Goal: Information Seeking & Learning: Learn about a topic

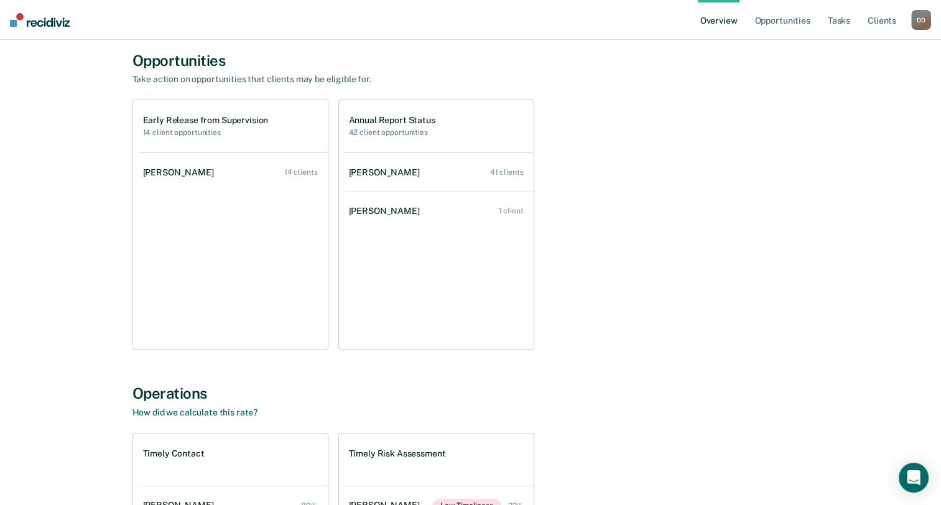
scroll to position [62, 0]
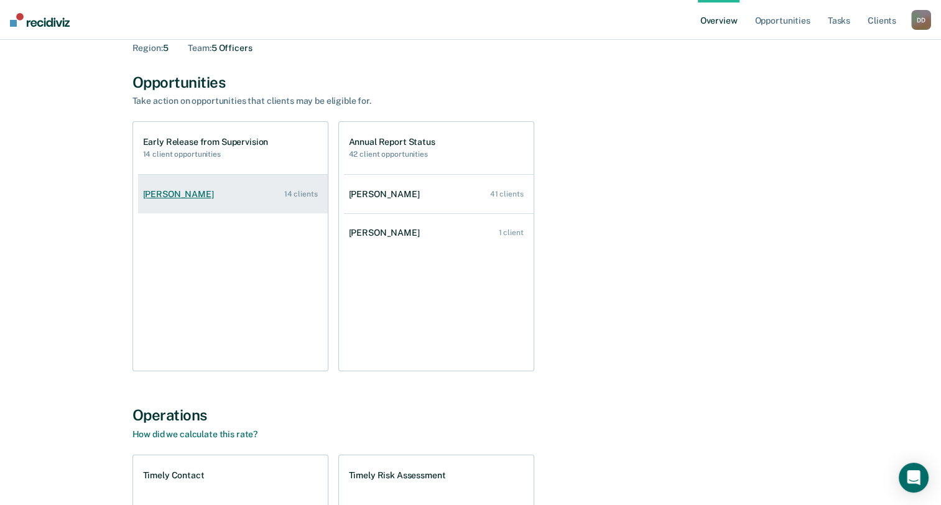
click at [185, 198] on div "[PERSON_NAME]" at bounding box center [181, 194] width 76 height 11
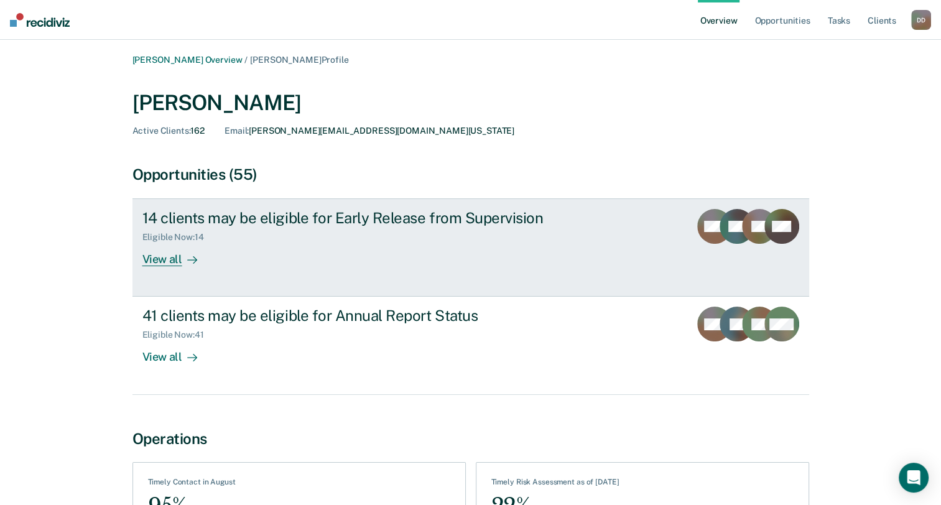
click at [164, 262] on div "View all" at bounding box center [177, 254] width 70 height 24
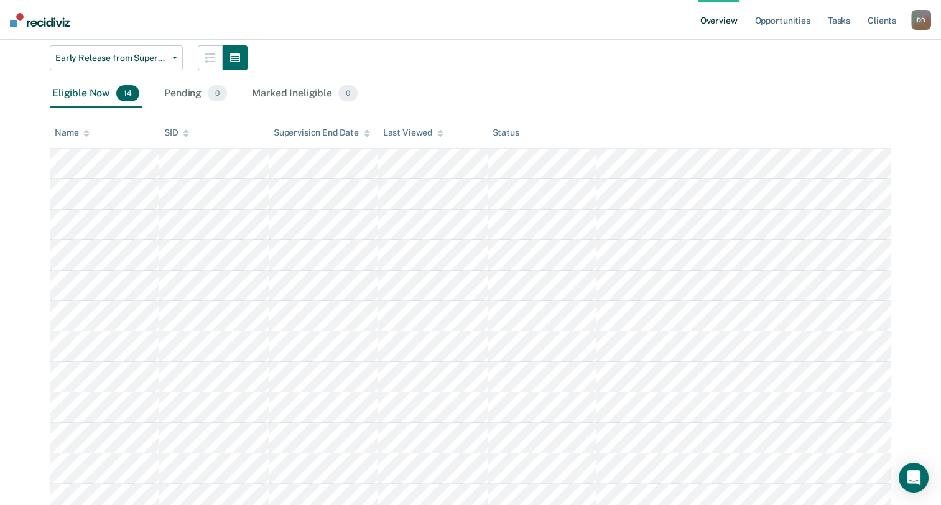
scroll to position [186, 0]
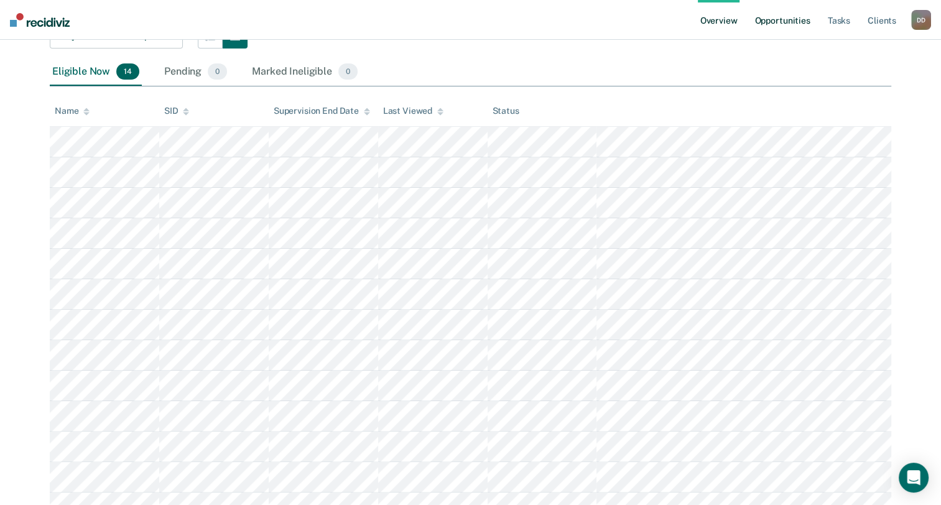
click at [785, 26] on link "Opportunities" at bounding box center [782, 20] width 60 height 40
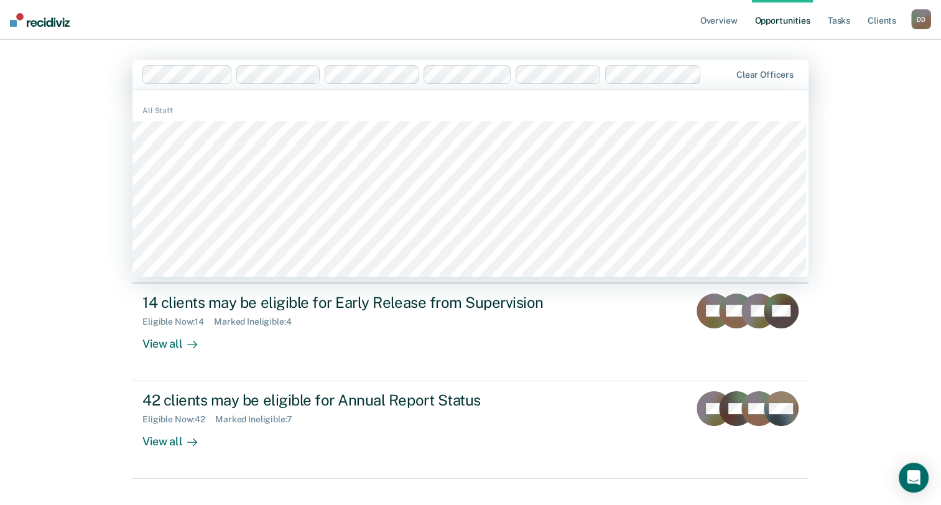
click at [364, 44] on main "1229 results available. Use Up and Down to choose options, press Enter to selec…" at bounding box center [470, 269] width 706 height 459
click at [122, 168] on main "1229 results available. Use Up and Down to choose options, press Enter to selec…" at bounding box center [470, 269] width 706 height 459
